Goal: Task Accomplishment & Management: Manage account settings

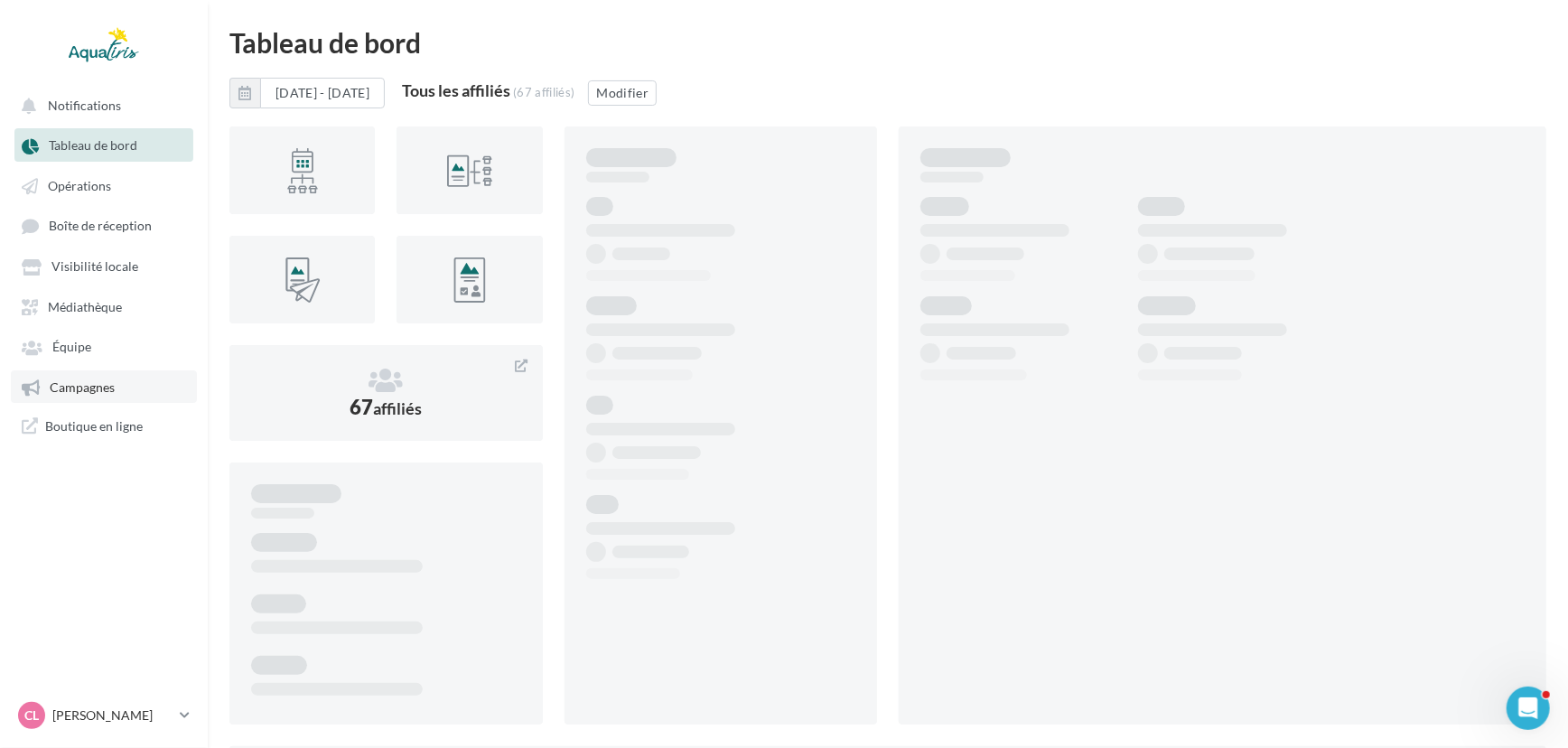
click at [122, 385] on link "Campagnes" at bounding box center [103, 387] width 186 height 33
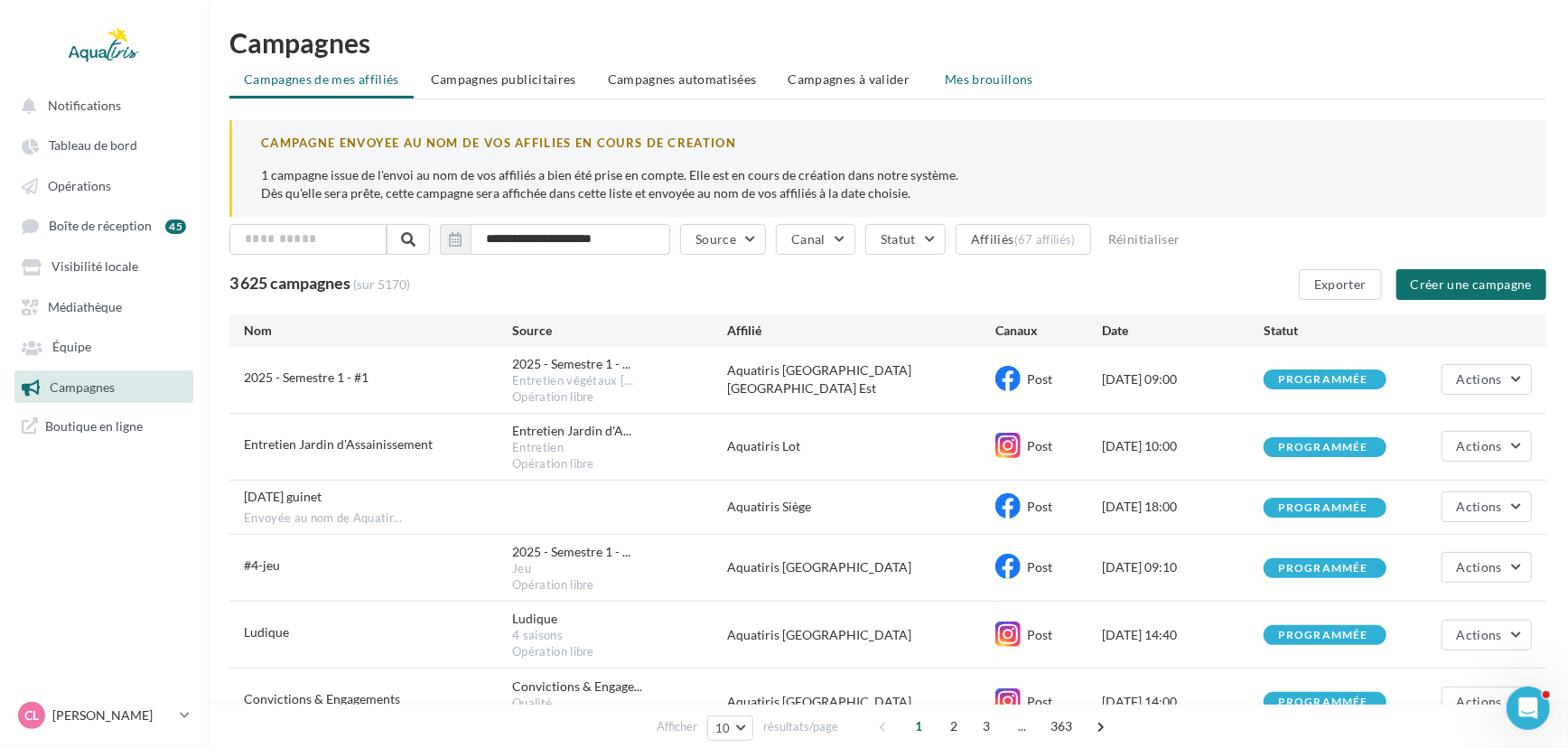
click at [977, 84] on span "Mes brouillons" at bounding box center [989, 79] width 89 height 15
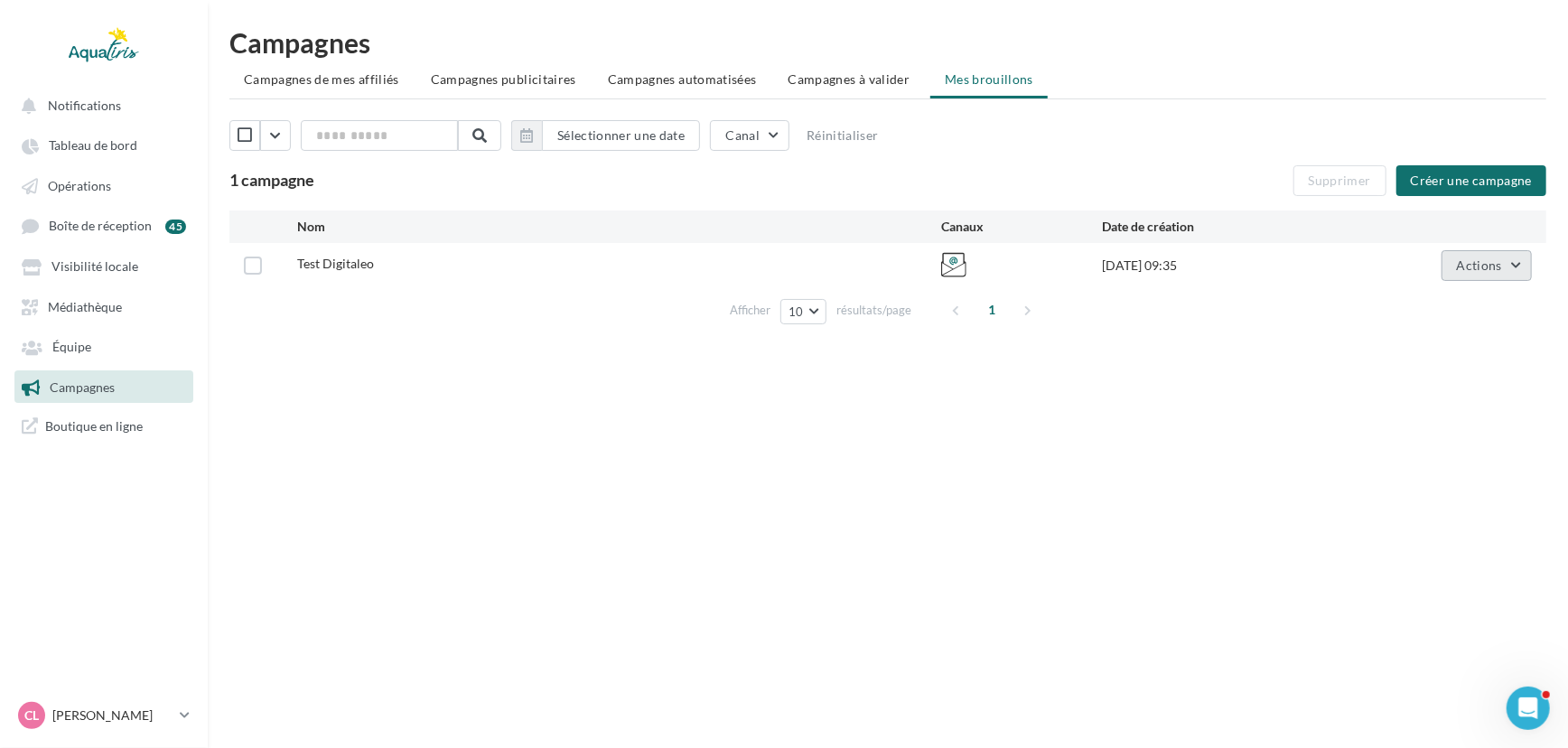
click at [1460, 259] on span "Actions" at bounding box center [1479, 265] width 45 height 15
click at [1431, 402] on button "Supprimer" at bounding box center [1442, 402] width 180 height 47
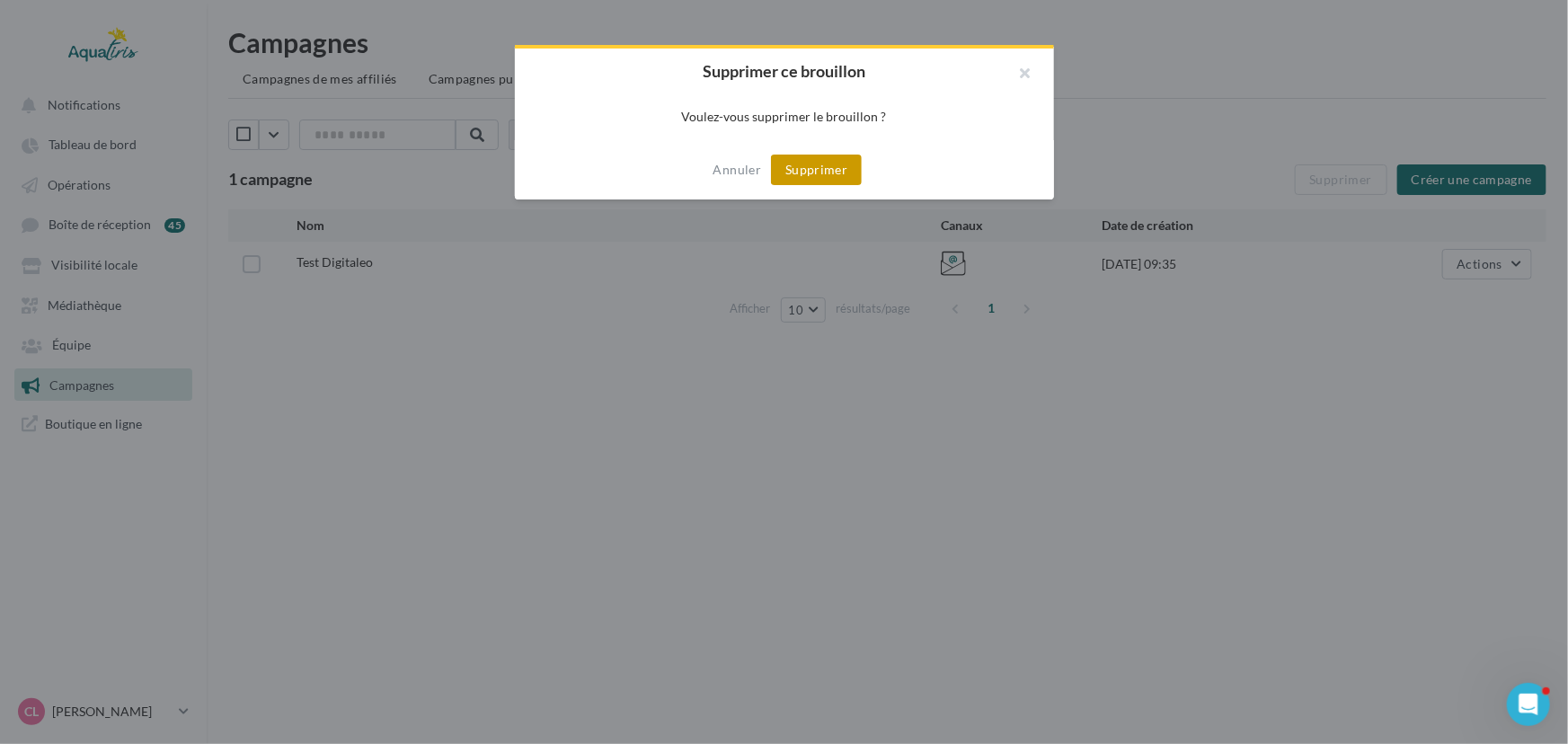
click at [847, 179] on button "Supprimer" at bounding box center [816, 170] width 91 height 31
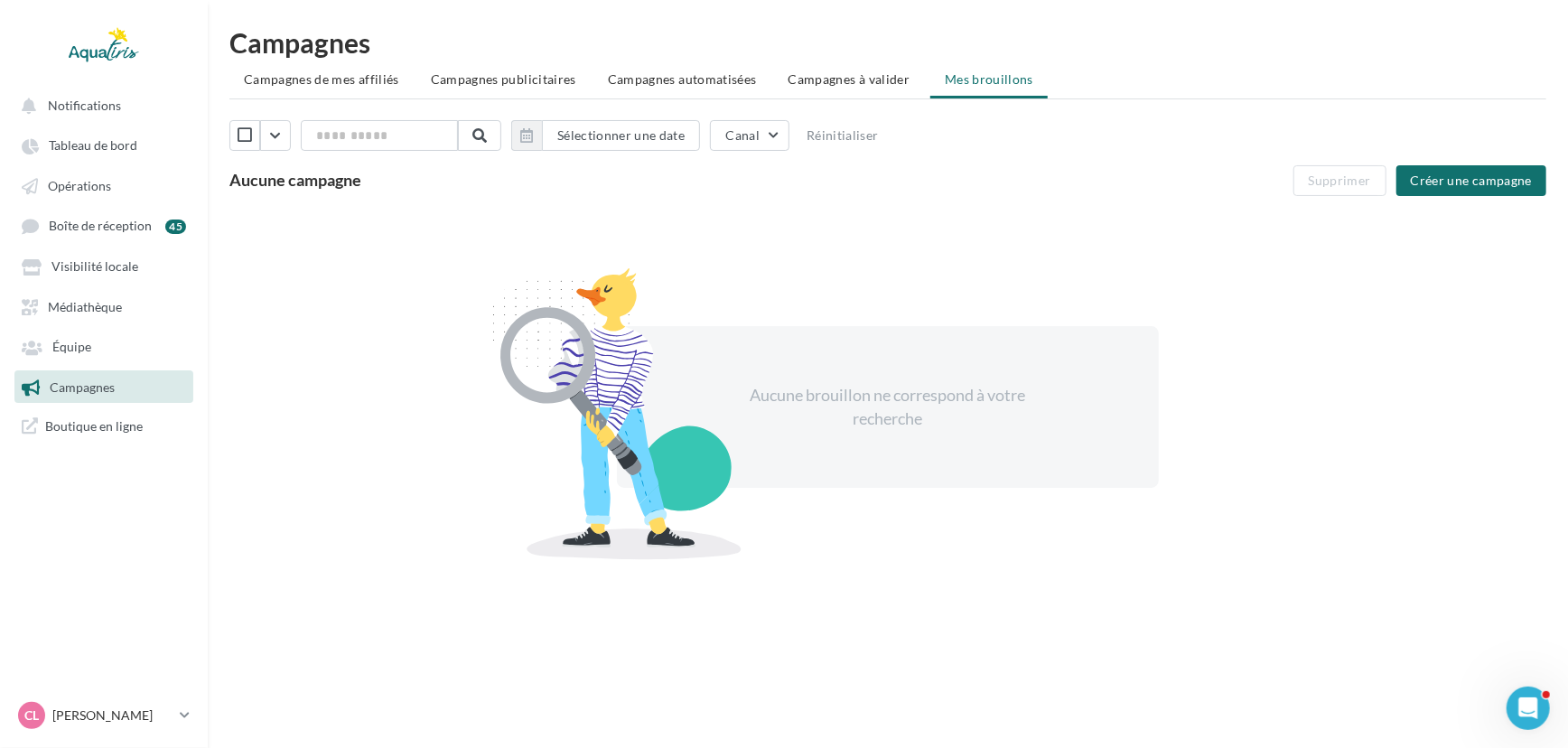
click at [825, 79] on span "Campagnes à valider" at bounding box center [850, 79] width 122 height 18
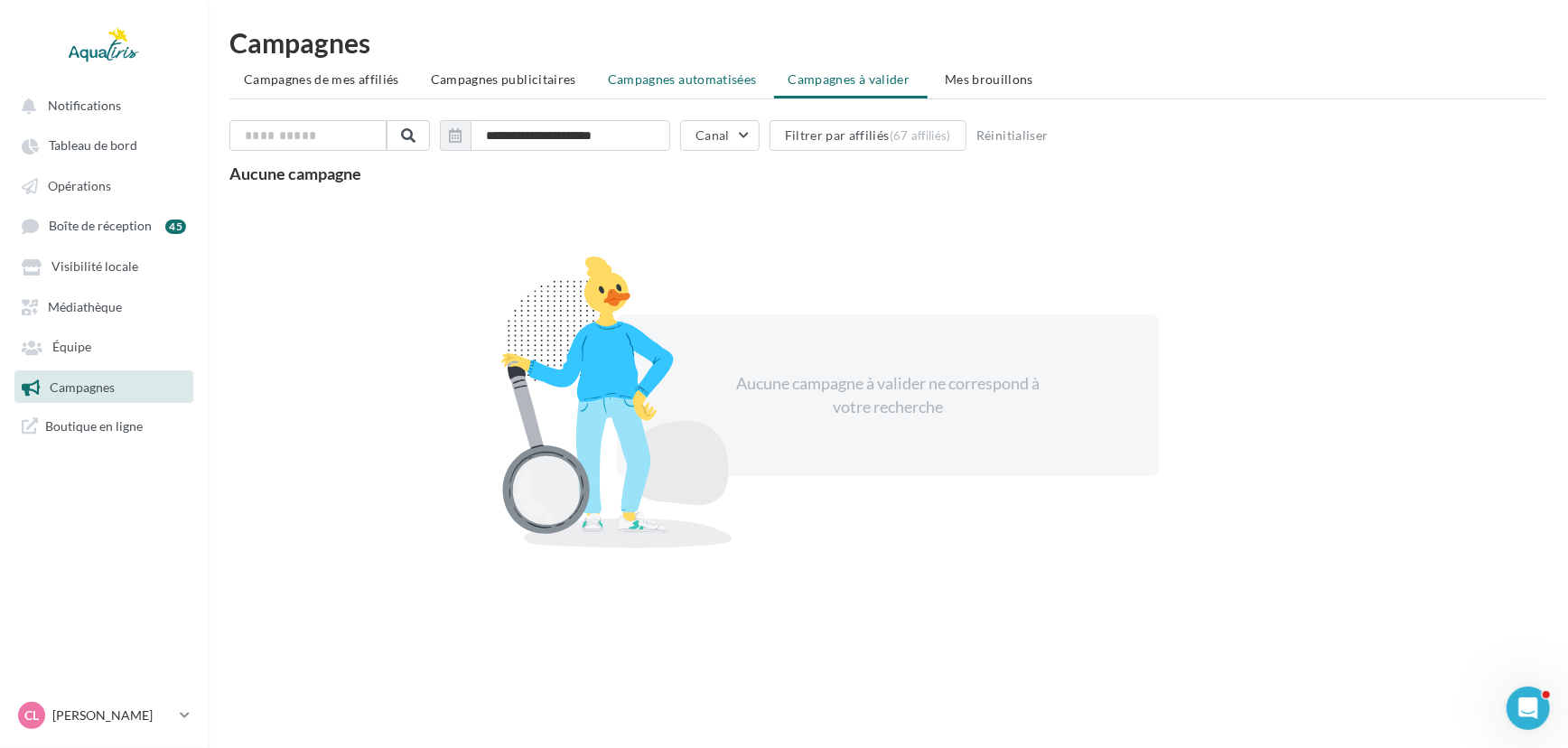
click at [666, 79] on span "Campagnes automatisées" at bounding box center [683, 79] width 149 height 15
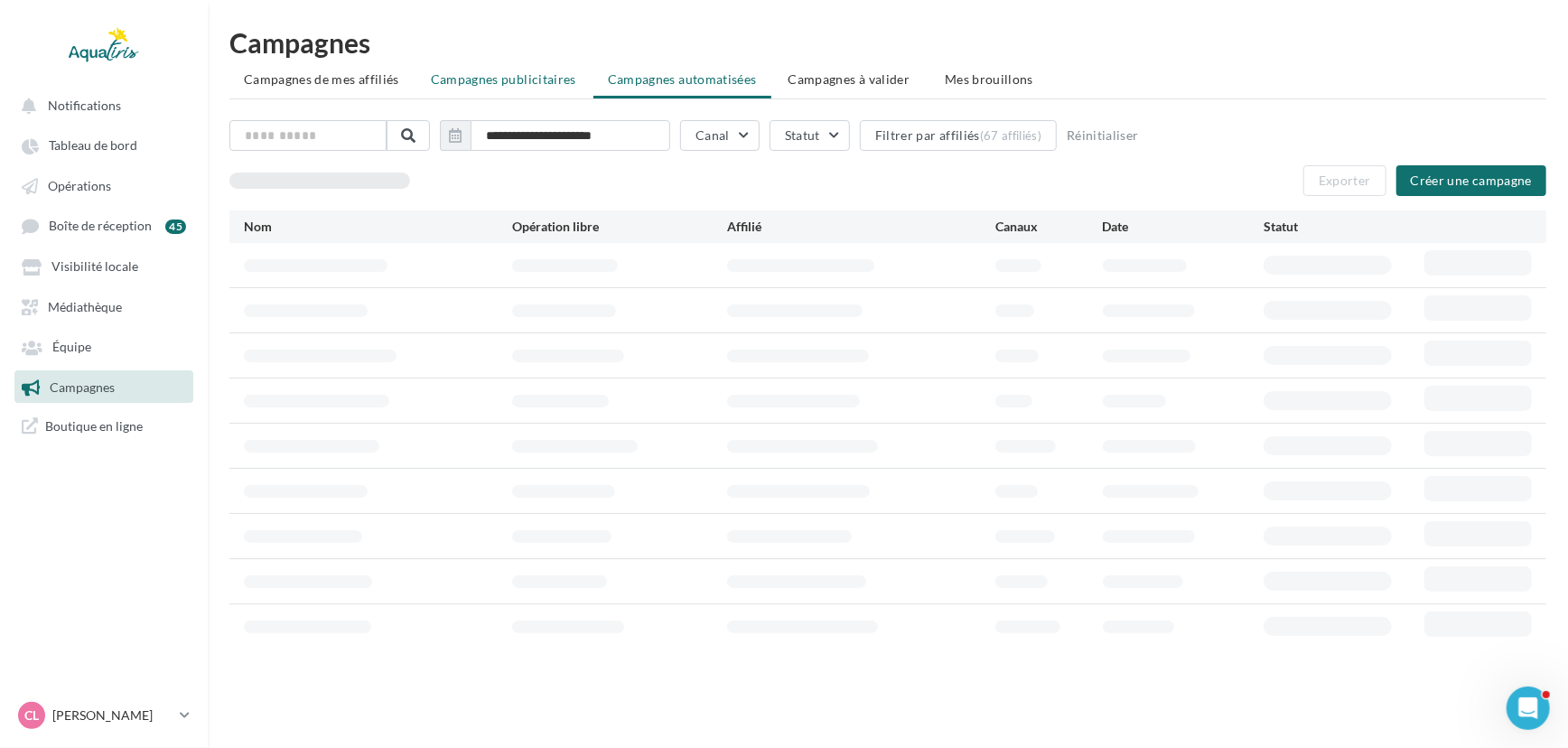
click at [524, 84] on span "Campagnes publicitaires" at bounding box center [503, 79] width 146 height 15
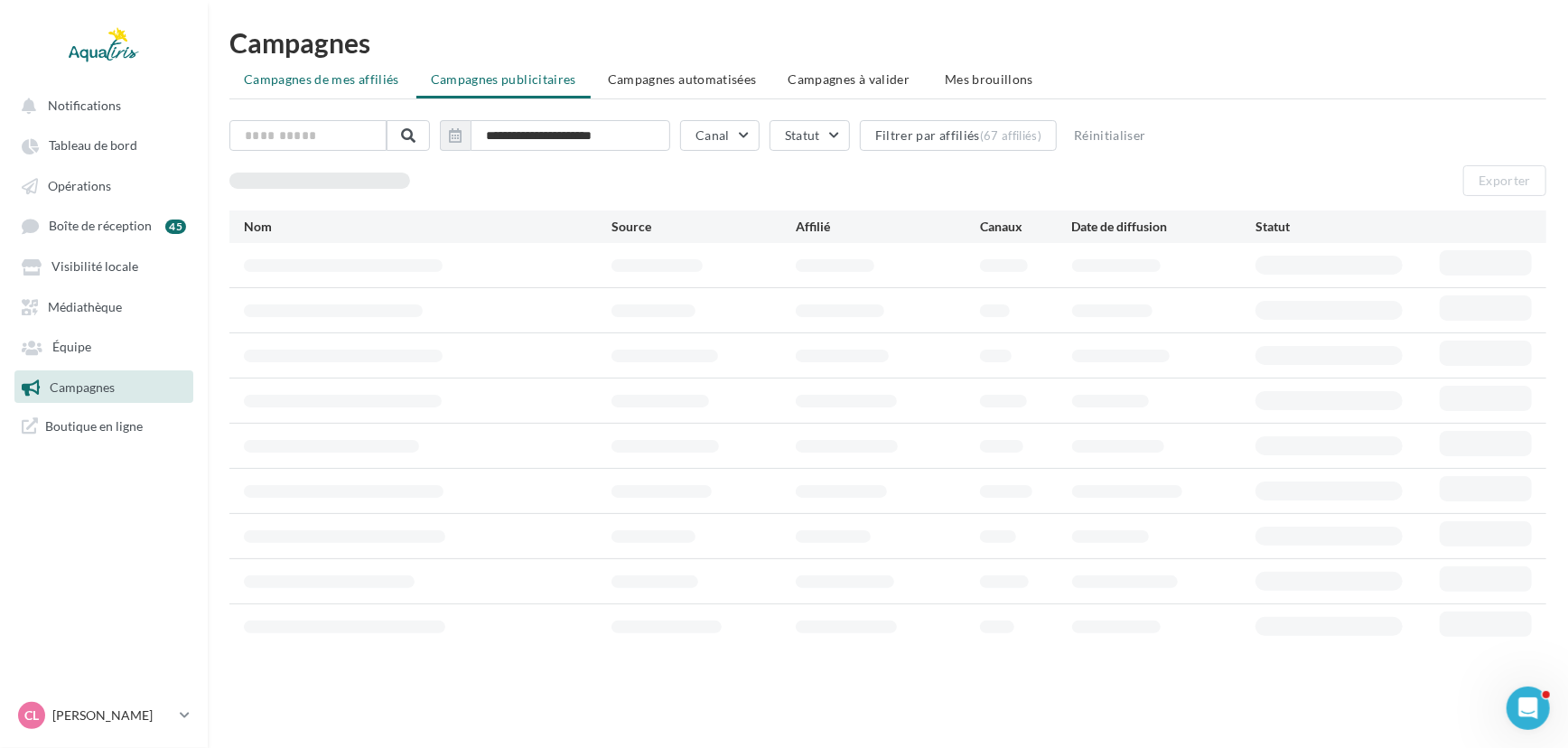
click at [374, 79] on span "Campagnes de mes affiliés" at bounding box center [321, 79] width 155 height 15
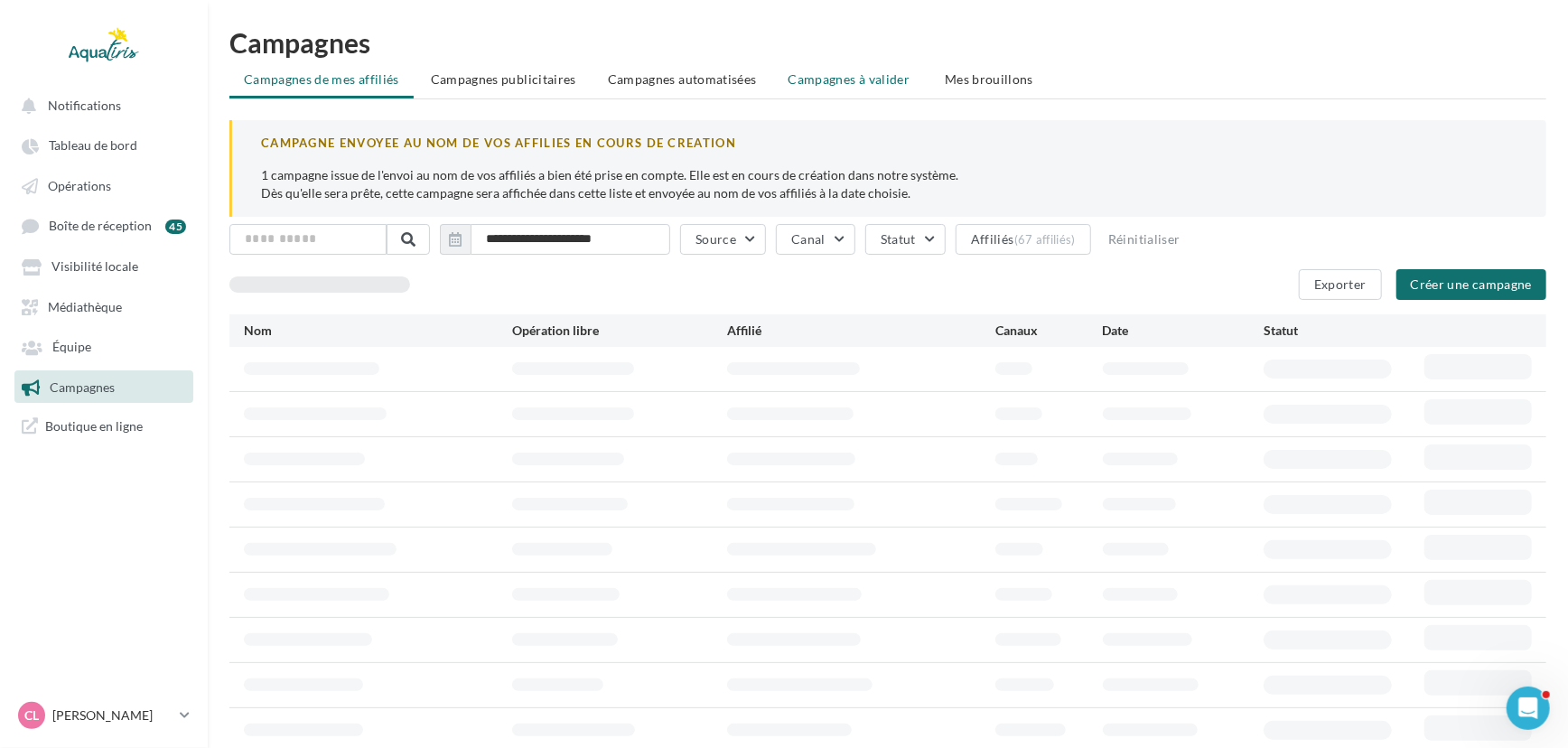
click at [807, 73] on span "Campagnes à valider" at bounding box center [850, 79] width 122 height 18
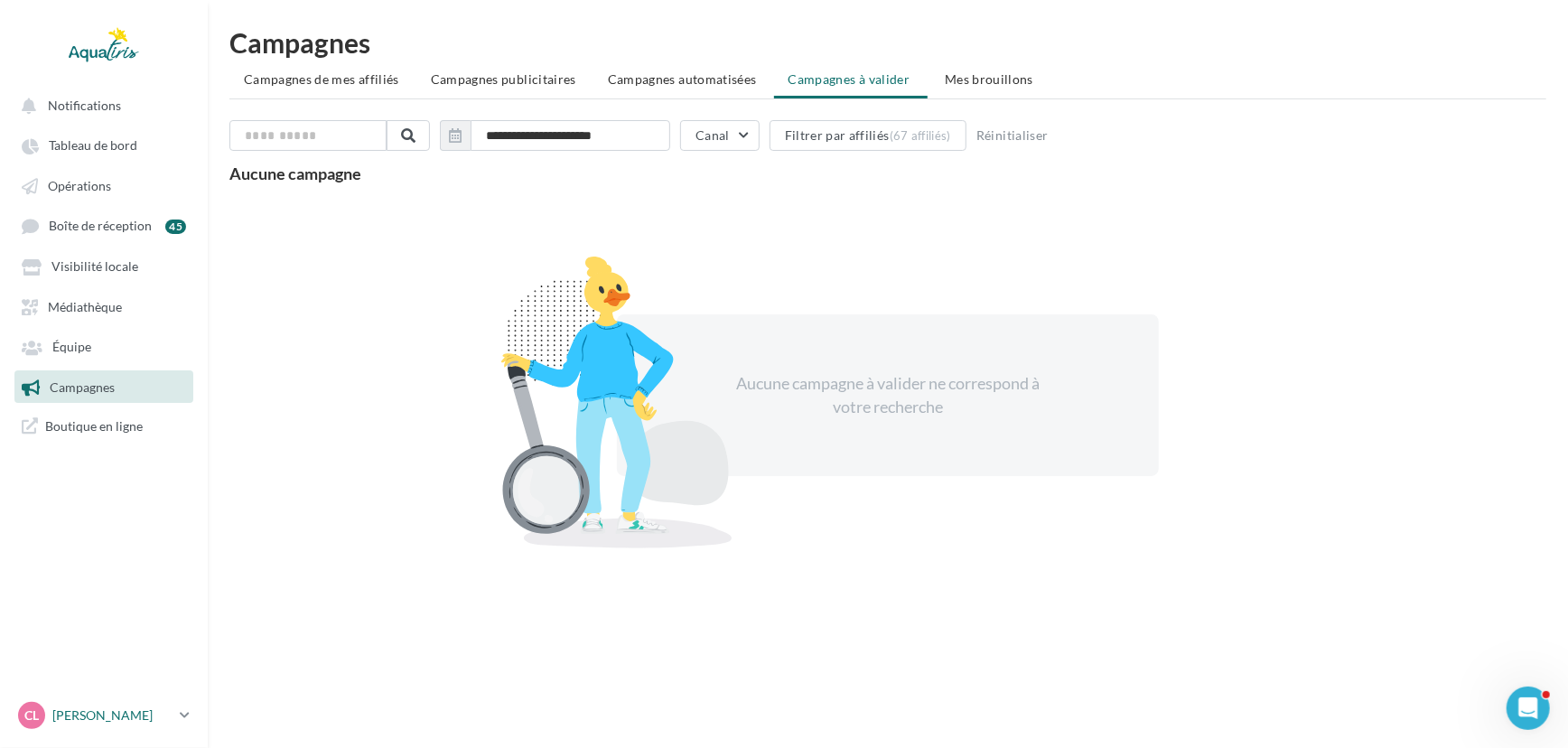
click at [114, 723] on p "[PERSON_NAME]" at bounding box center [112, 715] width 121 height 18
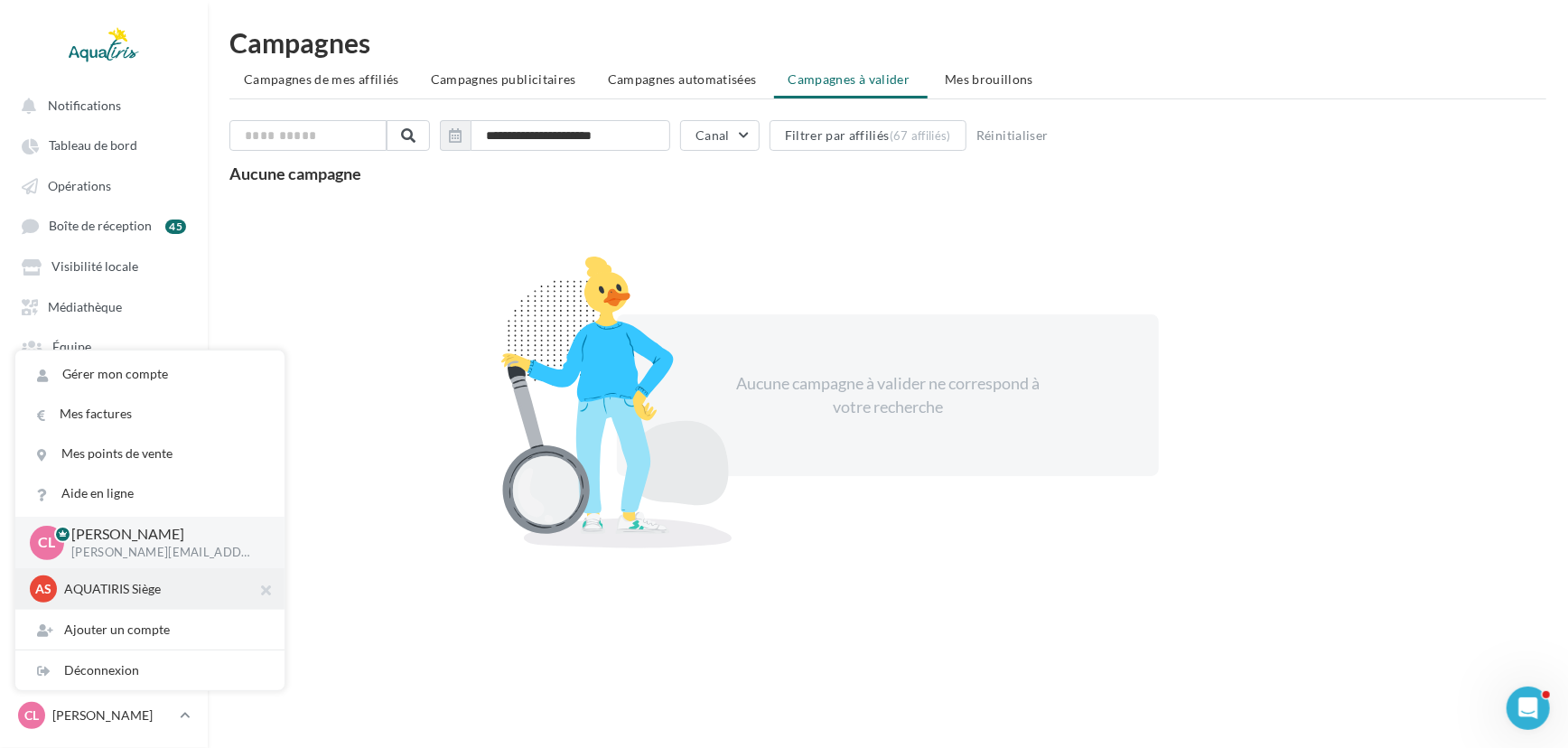
click at [107, 603] on div "AS AQUATIRIS Siège Steeve_Tessier" at bounding box center [149, 588] width 269 height 41
click at [107, 585] on p "AQUATIRIS Siège" at bounding box center [164, 588] width 199 height 18
